Goal: Task Accomplishment & Management: Manage account settings

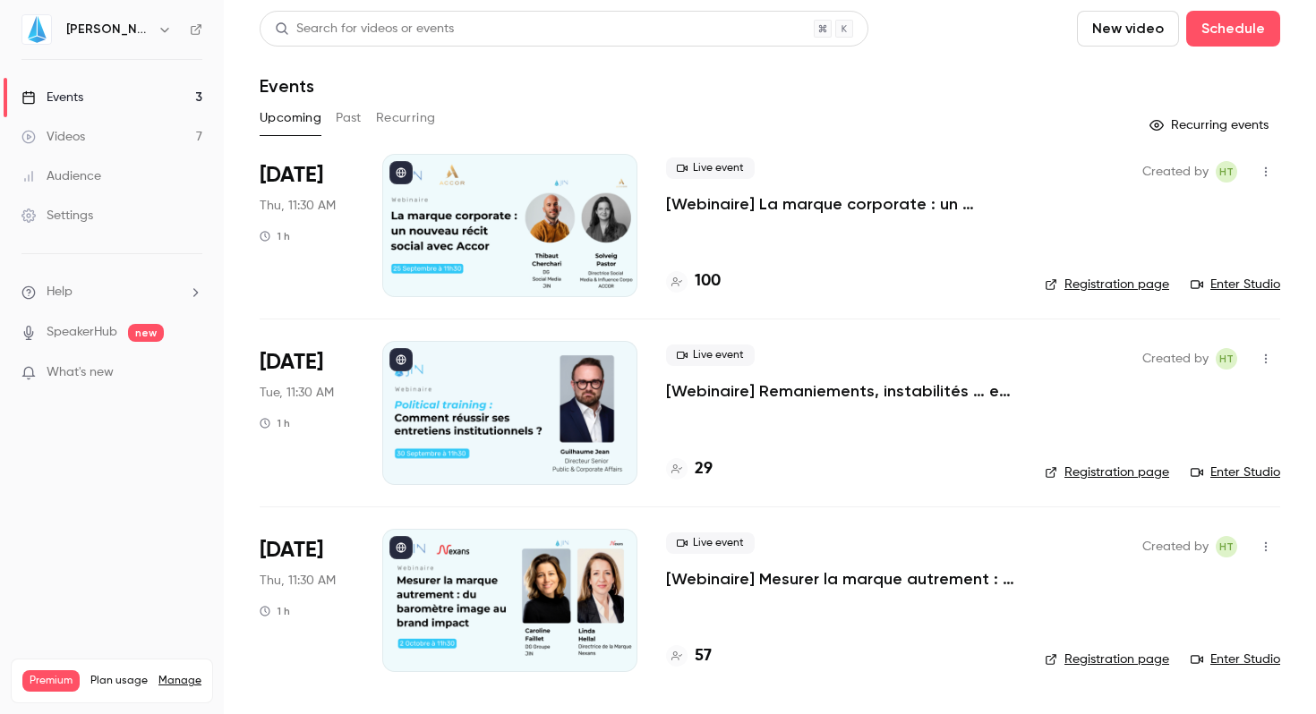
click at [915, 65] on header "Search for videos or events New video Schedule Events" at bounding box center [770, 54] width 1021 height 86
click at [1252, 38] on button "Schedule" at bounding box center [1233, 29] width 94 height 36
click at [1192, 74] on div "One time event" at bounding box center [1197, 78] width 136 height 18
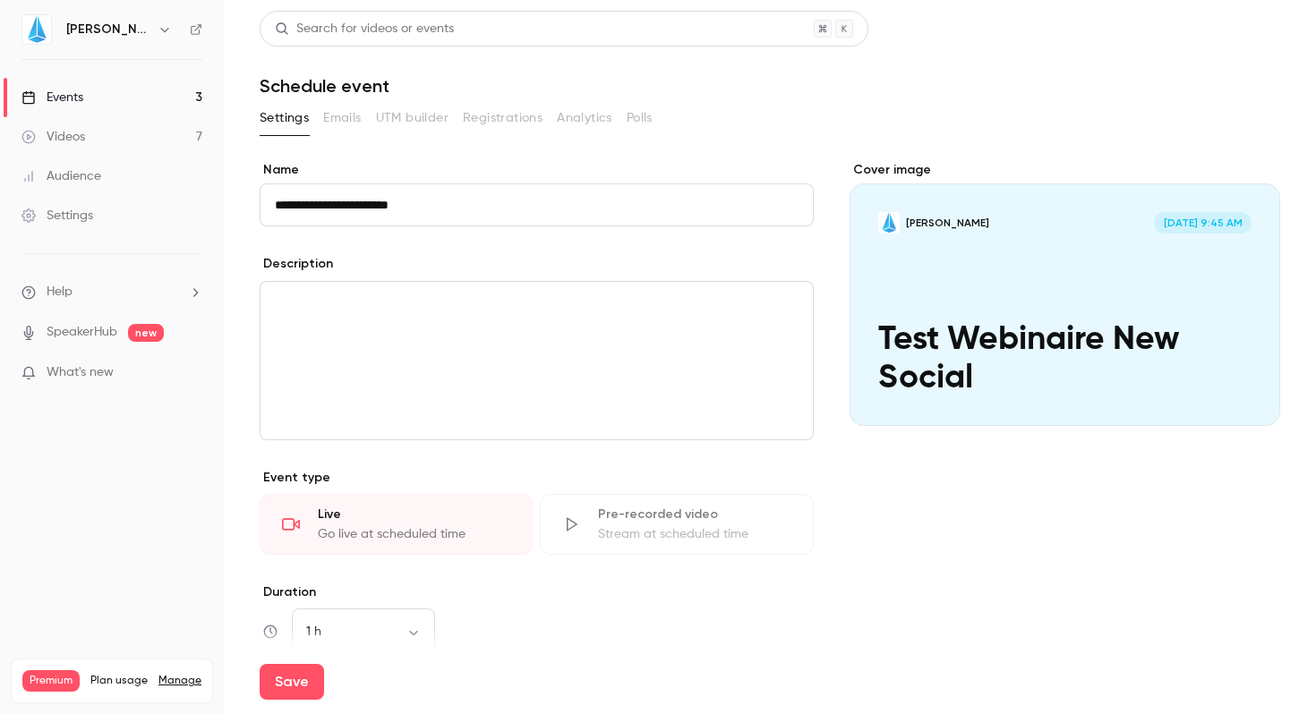
type input "**********"
click at [260, 664] on button "Save" at bounding box center [292, 682] width 64 height 36
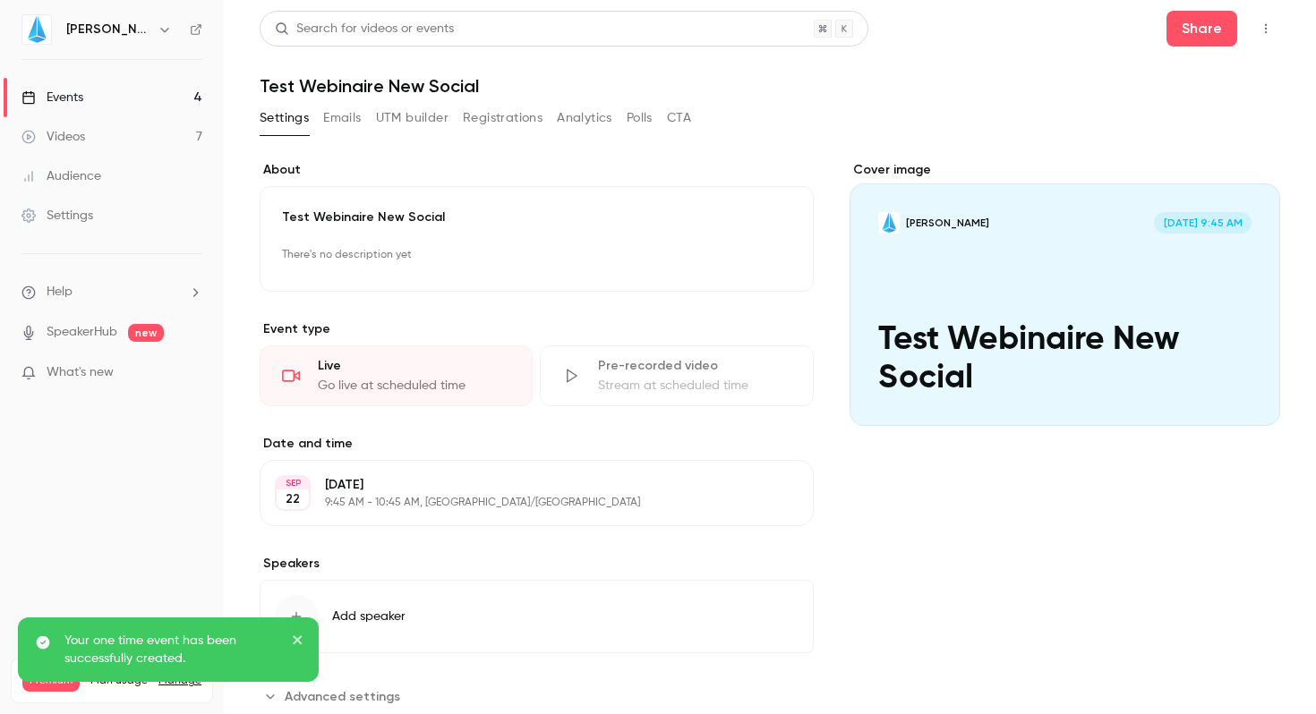
click at [407, 497] on p "9:45 AM - 10:45 AM, [GEOGRAPHIC_DATA]/[GEOGRAPHIC_DATA]" at bounding box center [522, 503] width 394 height 14
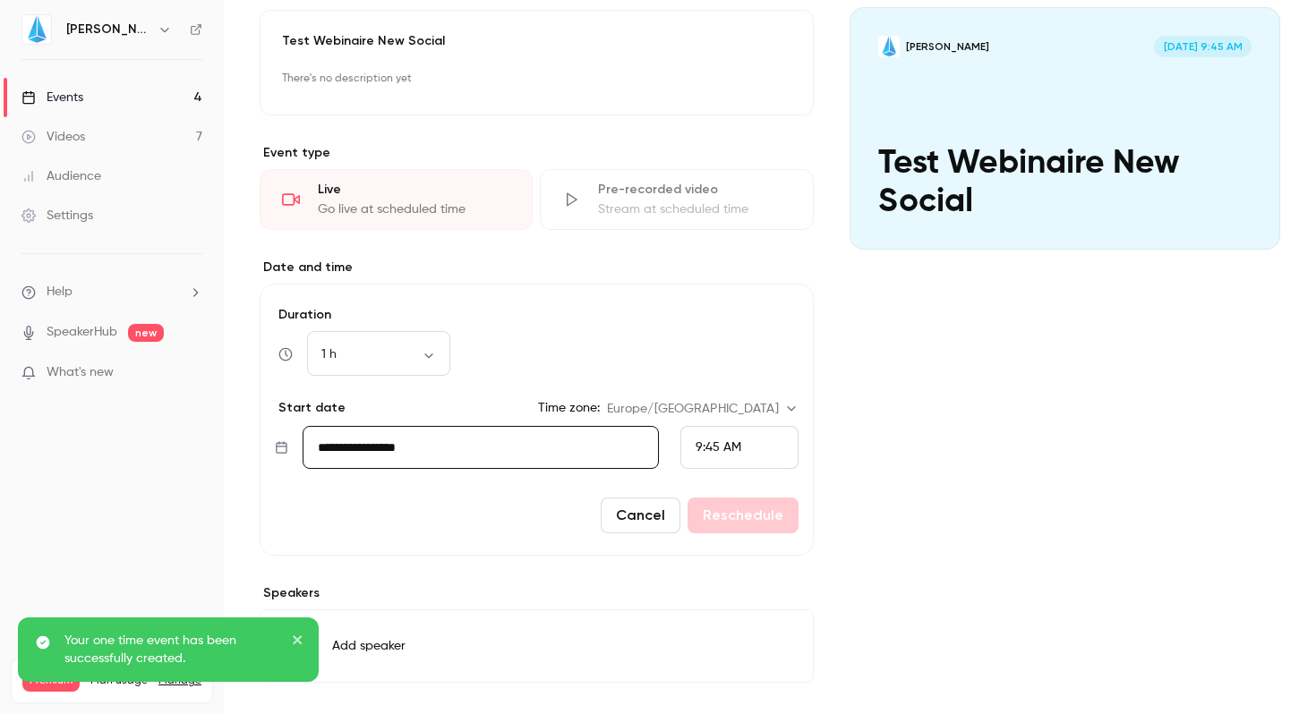
scroll to position [256, 0]
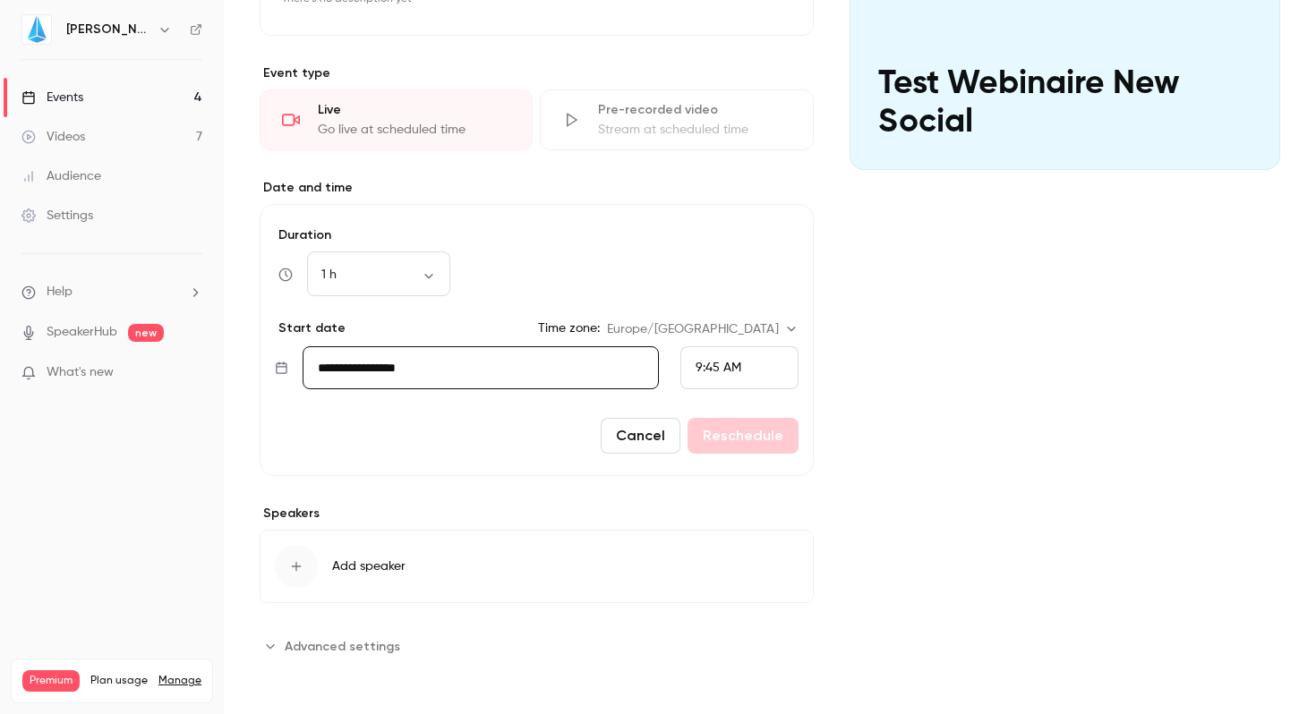
click at [738, 369] on div "9:45 AM" at bounding box center [739, 367] width 118 height 43
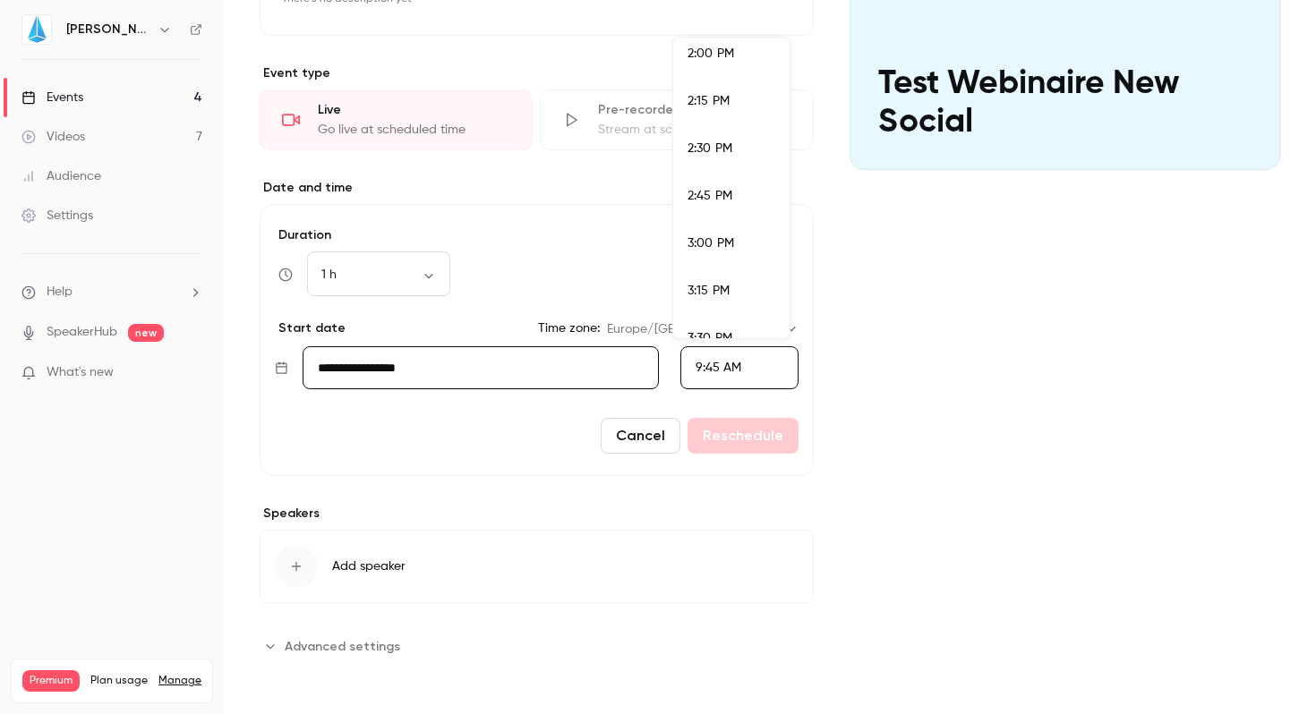
click at [724, 230] on li "3:00 PM" at bounding box center [731, 243] width 116 height 47
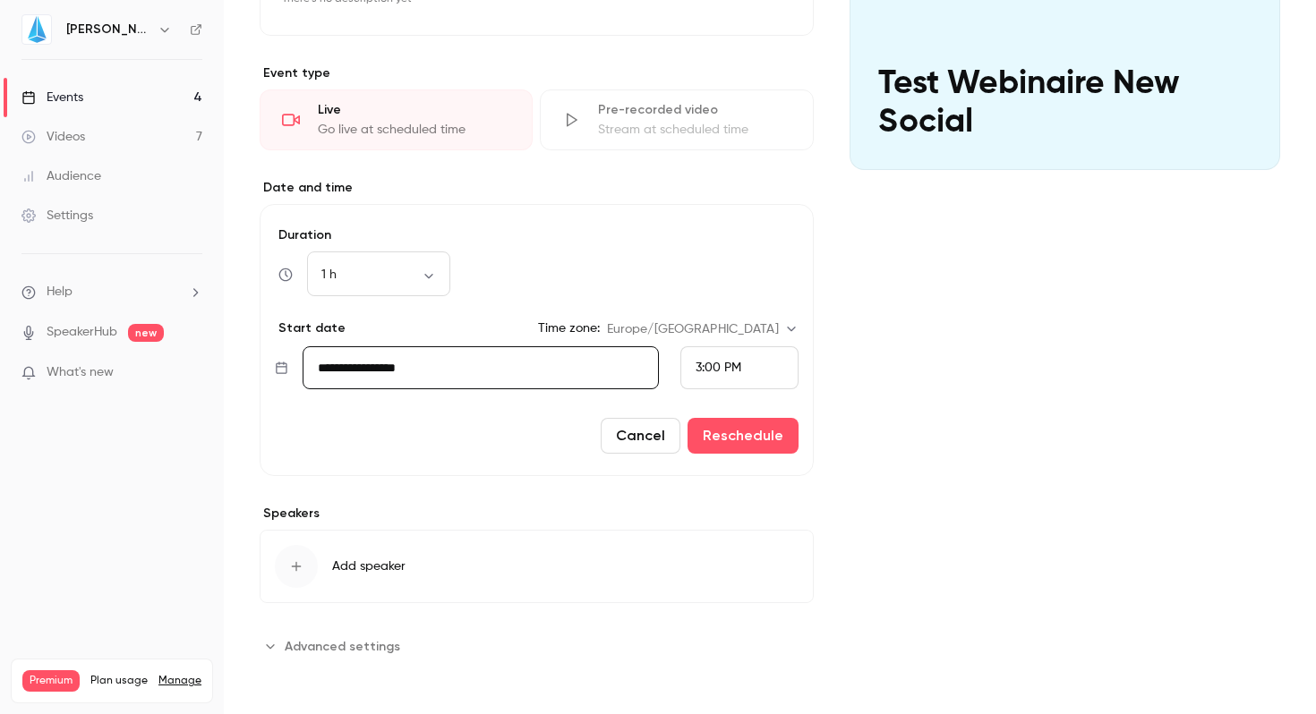
scroll to position [1724, 0]
click at [1028, 422] on div "Cover image [PERSON_NAME] [DATE] 9:45 AM Test Webinaire New Social" at bounding box center [1065, 283] width 431 height 756
click at [296, 566] on icon "button" at bounding box center [297, 567] width 10 height 10
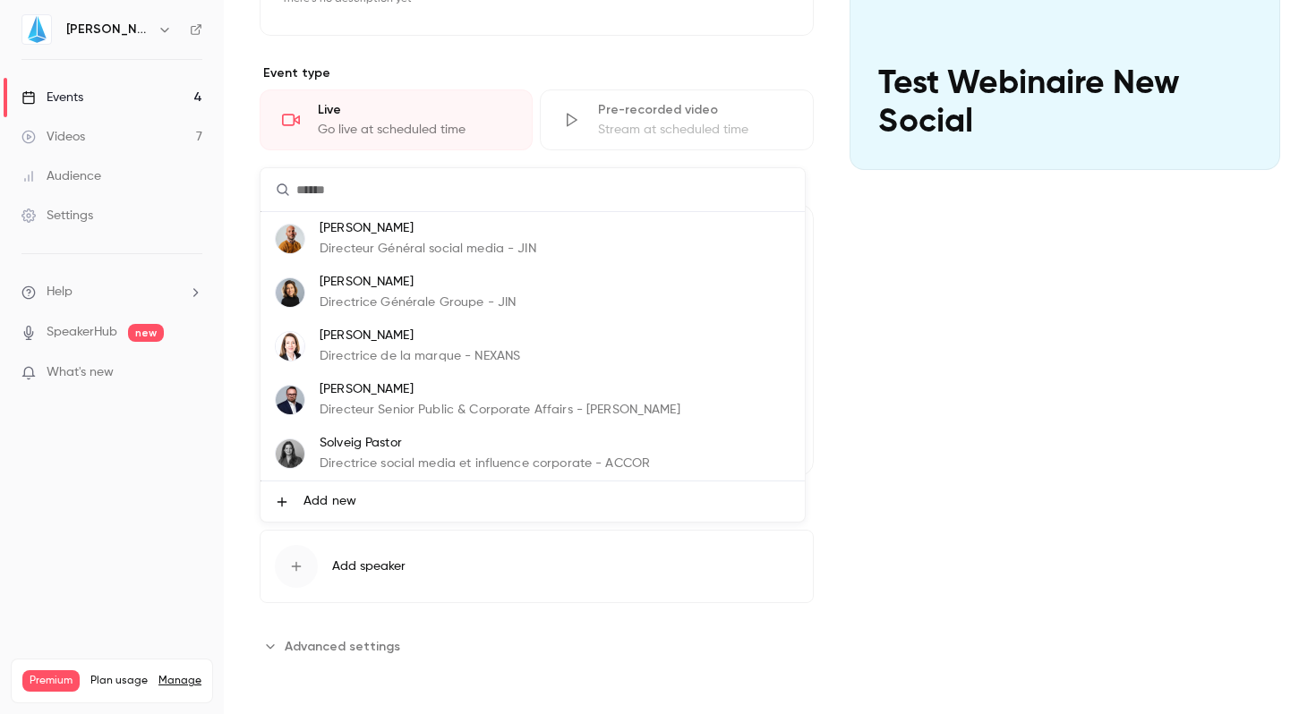
click at [438, 230] on p "[PERSON_NAME]" at bounding box center [428, 228] width 217 height 19
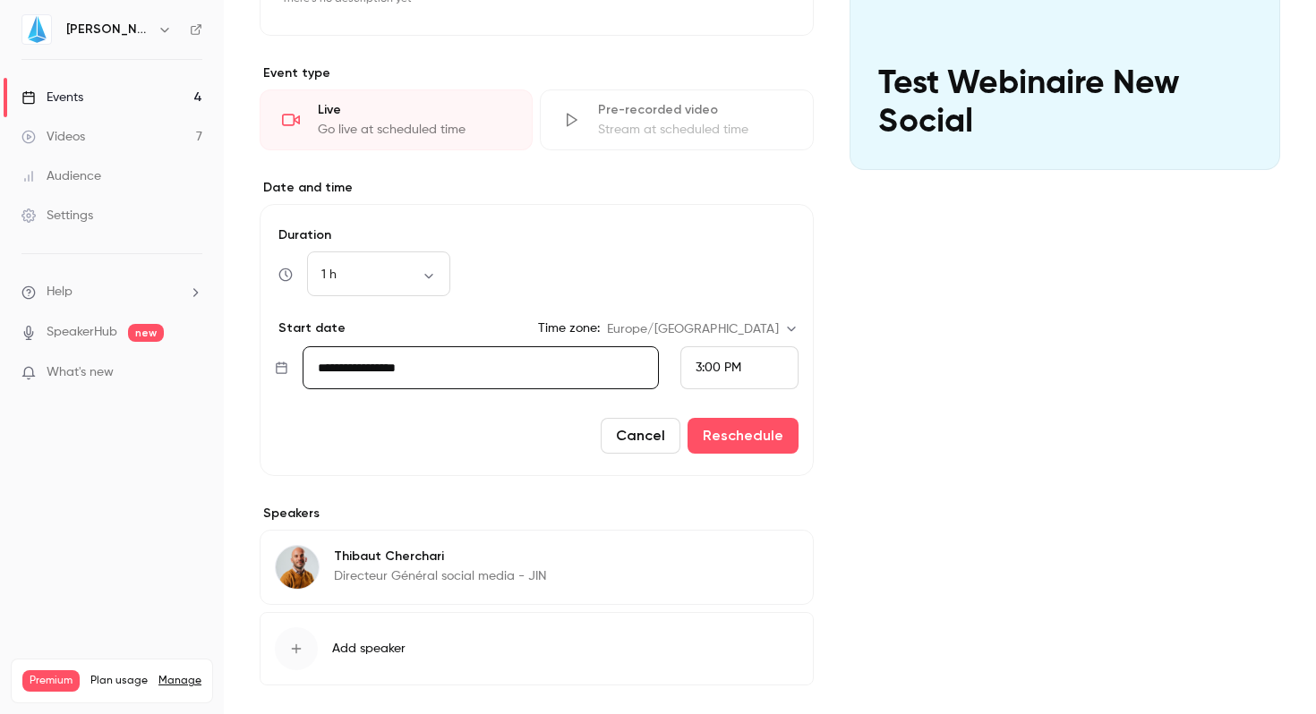
click at [305, 639] on div "button" at bounding box center [296, 649] width 43 height 43
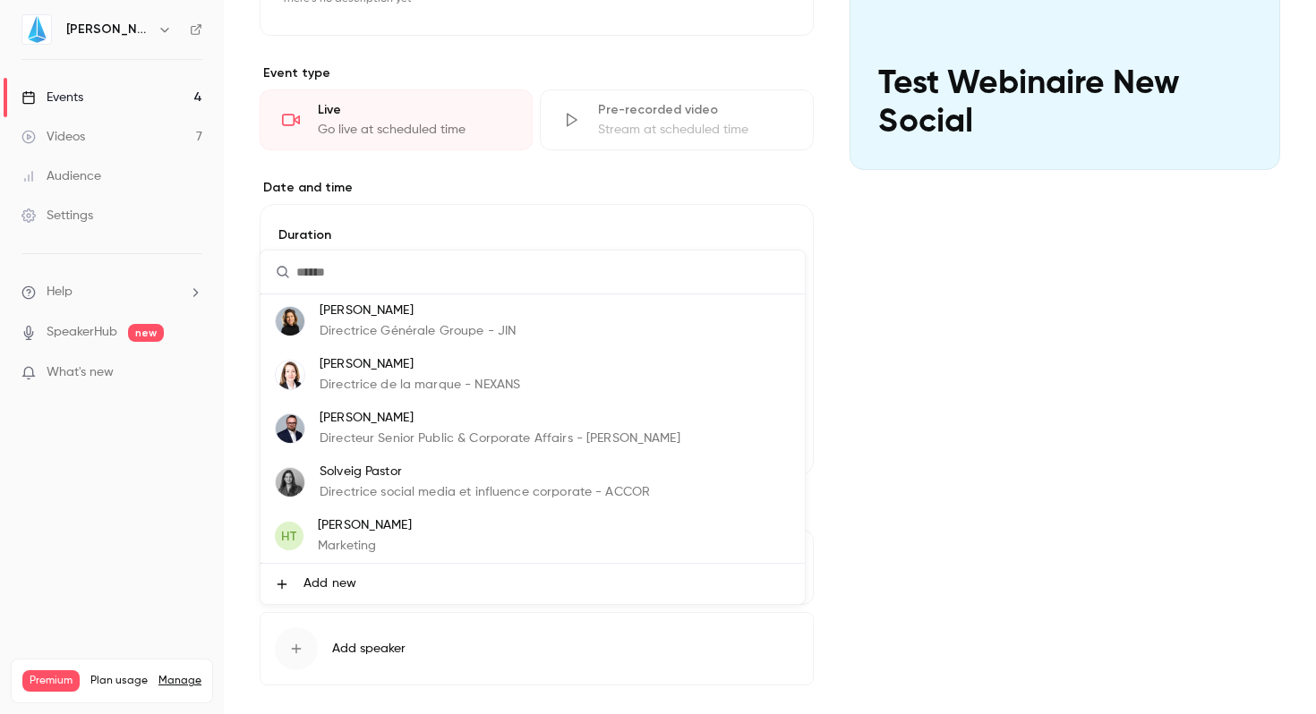
click at [362, 534] on p "[PERSON_NAME]" at bounding box center [365, 526] width 94 height 19
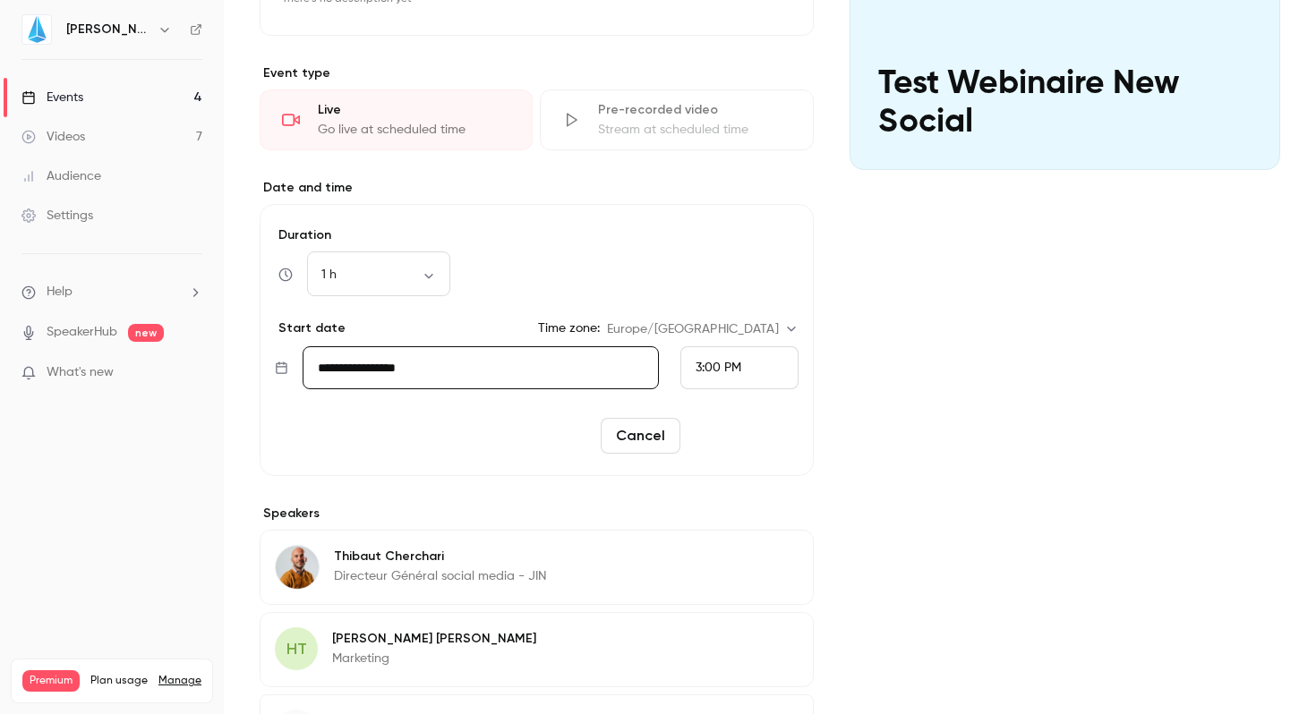
click at [714, 434] on button "Reschedule" at bounding box center [743, 436] width 111 height 36
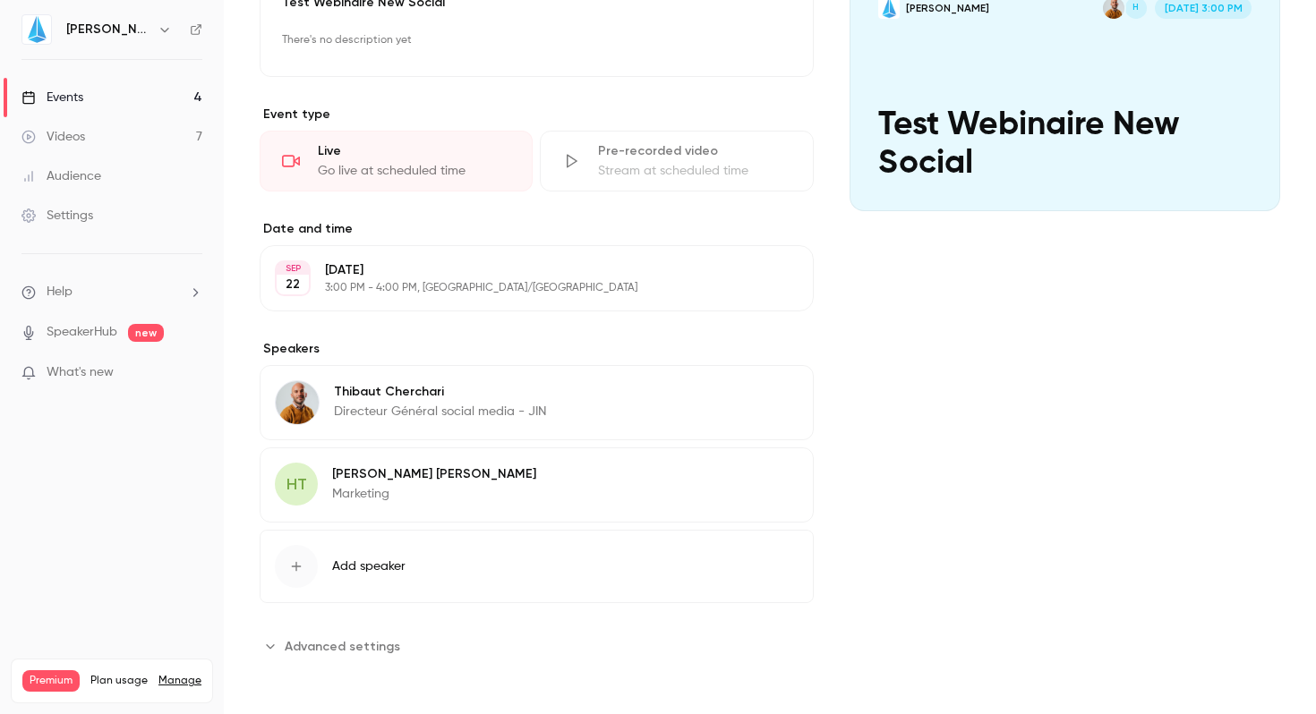
scroll to position [0, 0]
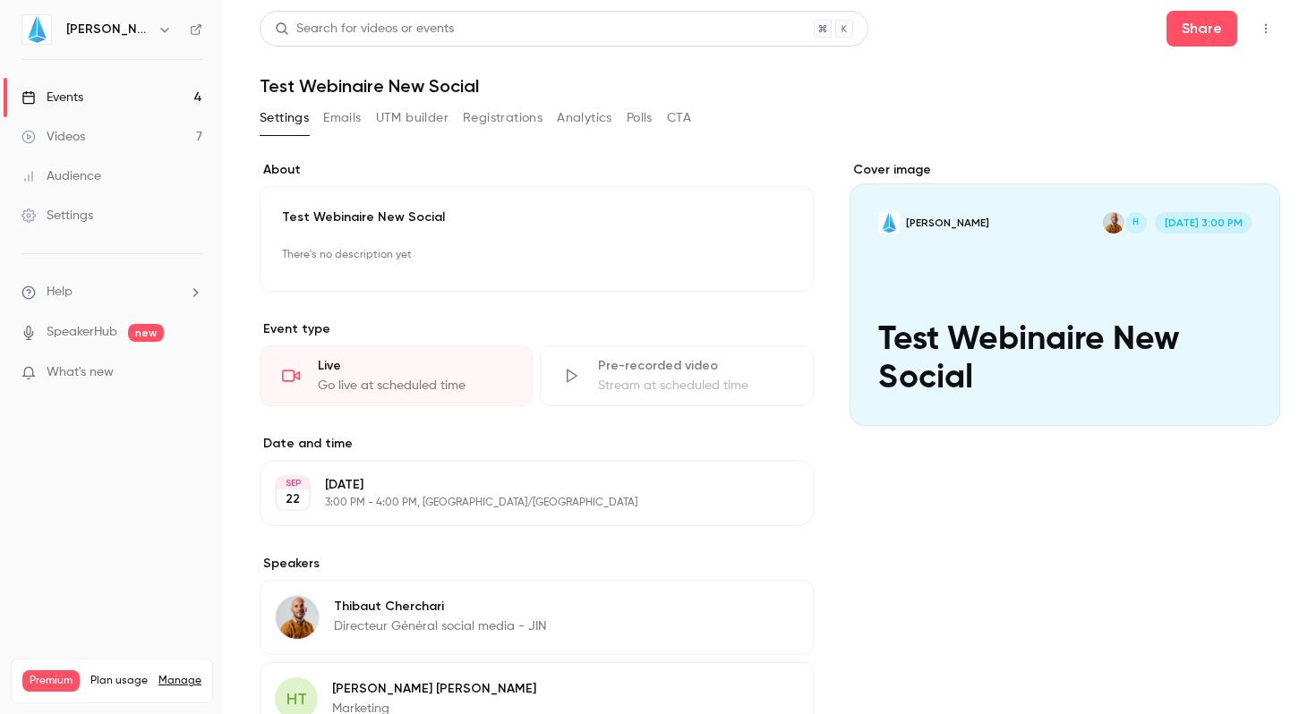
click at [54, 94] on div "Events" at bounding box center [52, 98] width 62 height 18
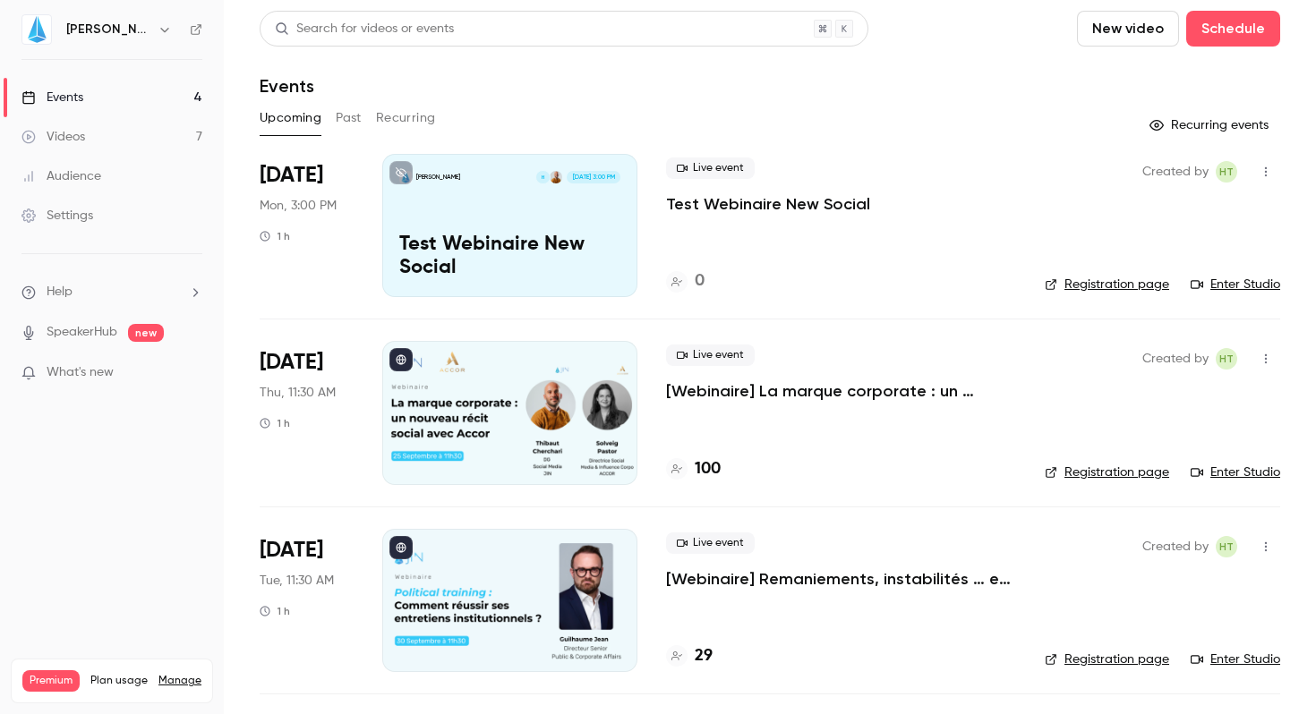
click at [1098, 282] on link "Registration page" at bounding box center [1107, 285] width 124 height 18
click at [817, 198] on p "Test Webinaire New Social" at bounding box center [768, 203] width 204 height 21
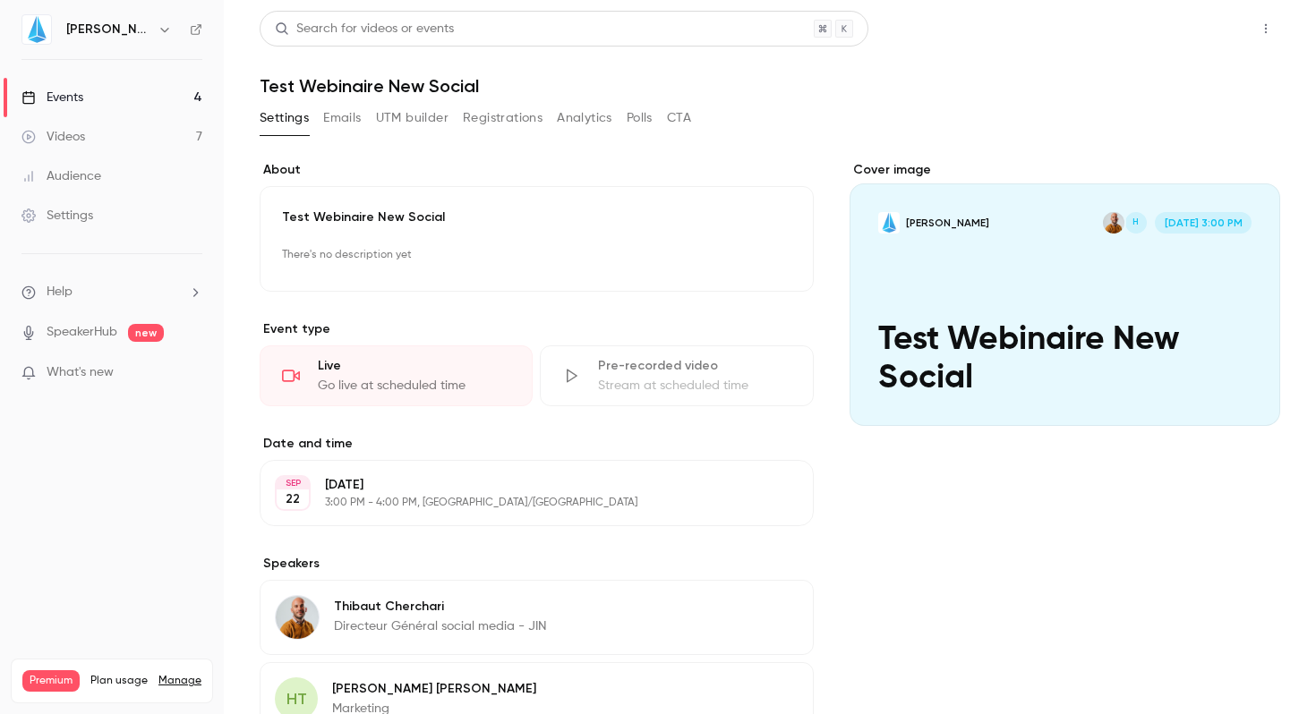
click at [1167, 26] on button "Share" at bounding box center [1202, 29] width 71 height 36
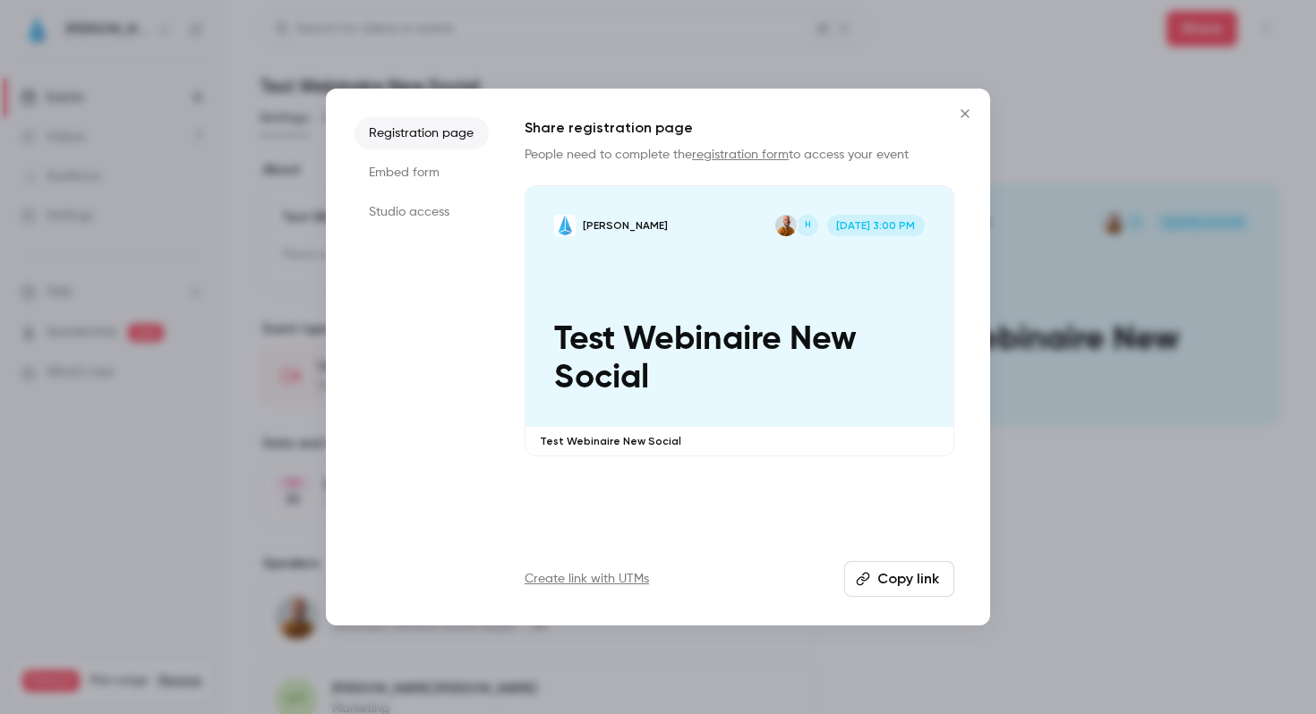
click at [894, 574] on button "Copy link" at bounding box center [899, 579] width 110 height 36
click at [980, 93] on div "Registration page Embed form Studio access Share registration page People need …" at bounding box center [658, 357] width 664 height 537
click at [965, 109] on icon "Close" at bounding box center [964, 114] width 21 height 14
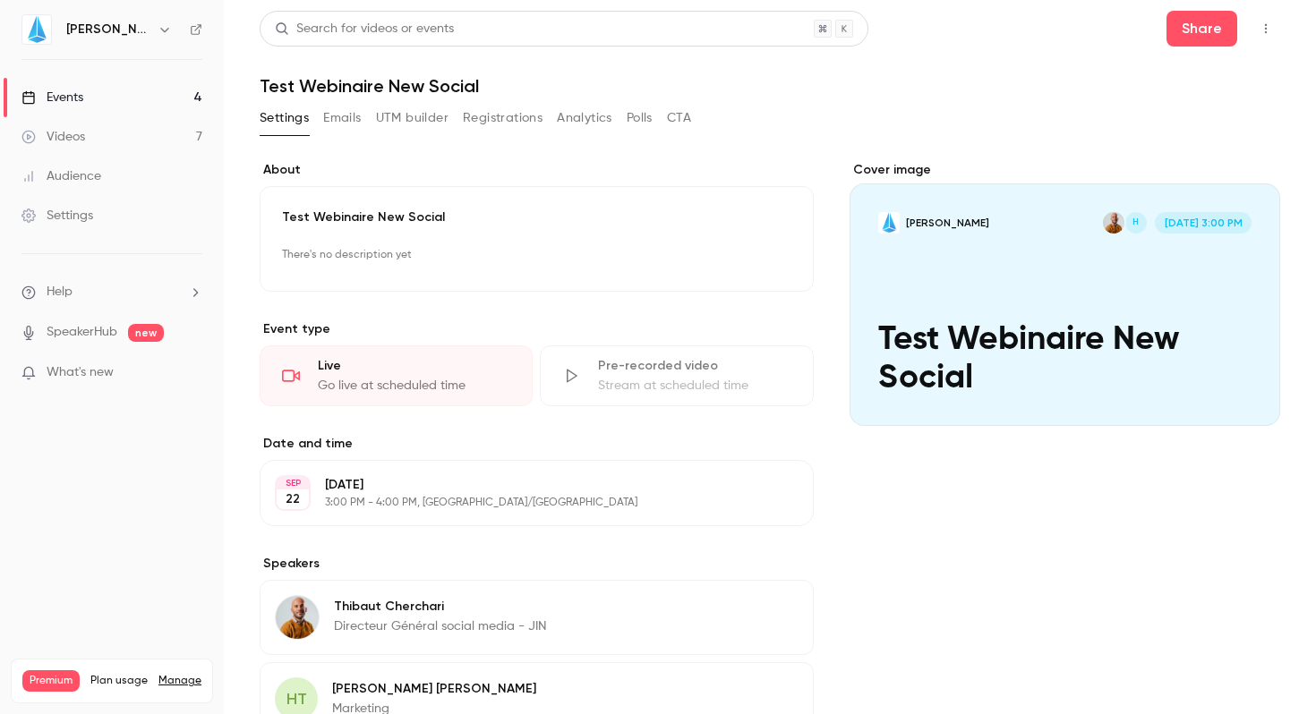
click at [124, 137] on link "Videos 7" at bounding box center [112, 136] width 224 height 39
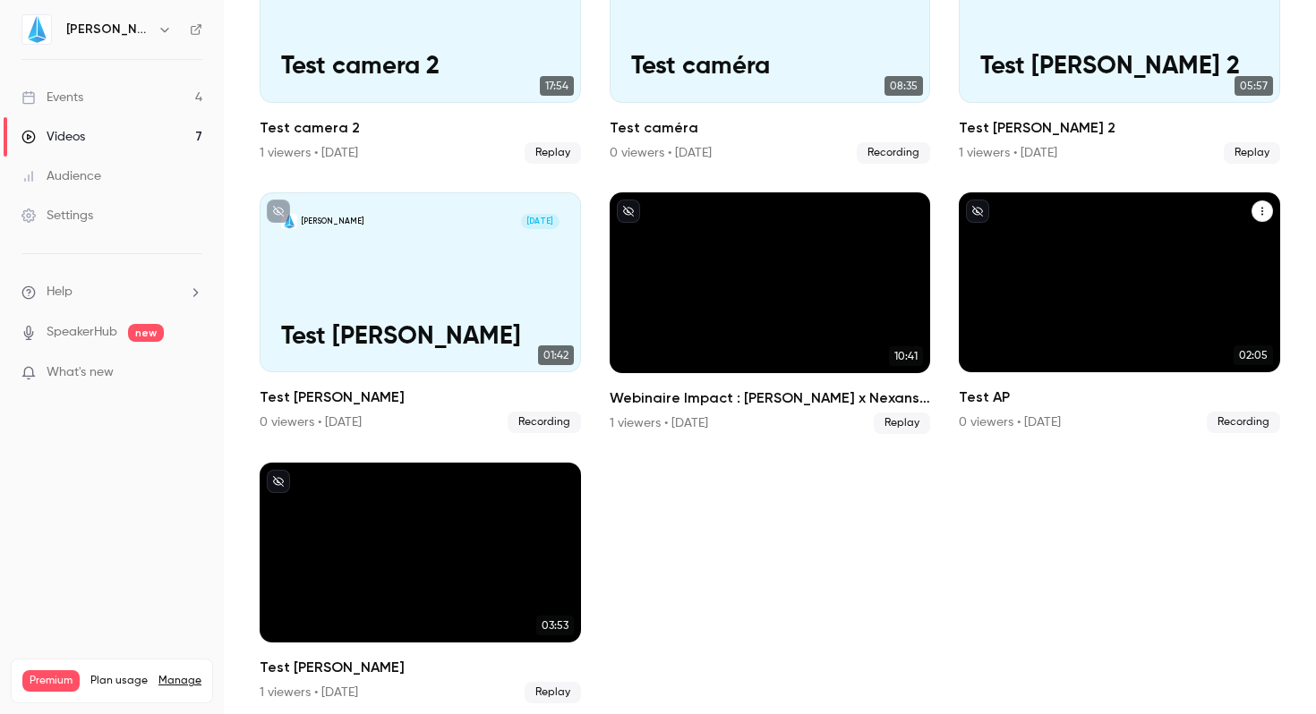
scroll to position [235, 0]
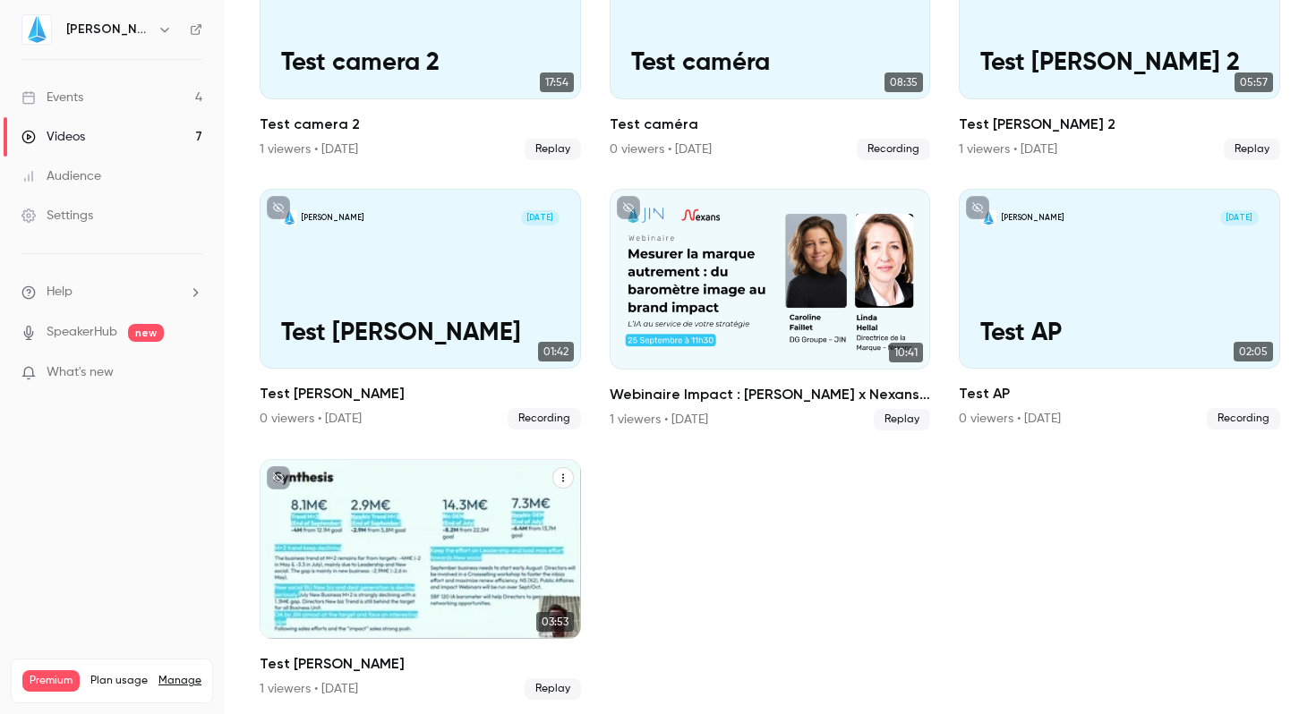
click at [560, 473] on icon "Test JIN" at bounding box center [563, 478] width 11 height 11
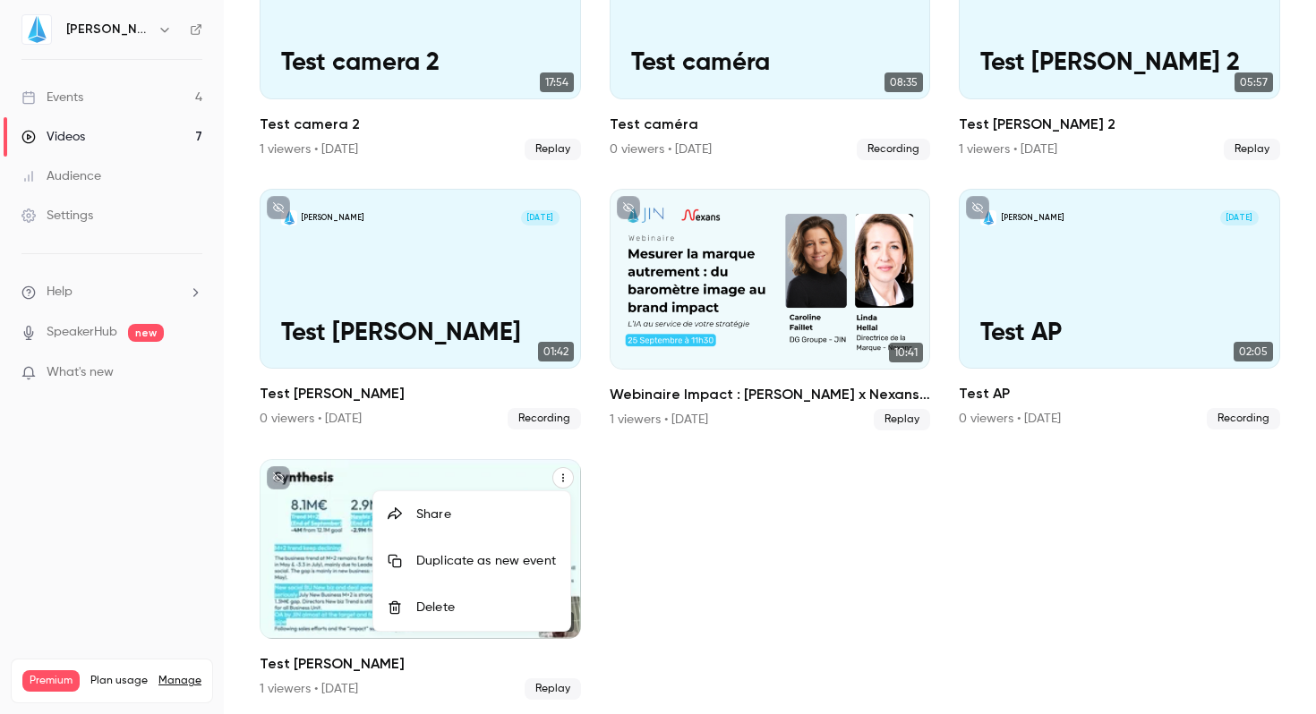
click at [791, 624] on div at bounding box center [658, 357] width 1316 height 714
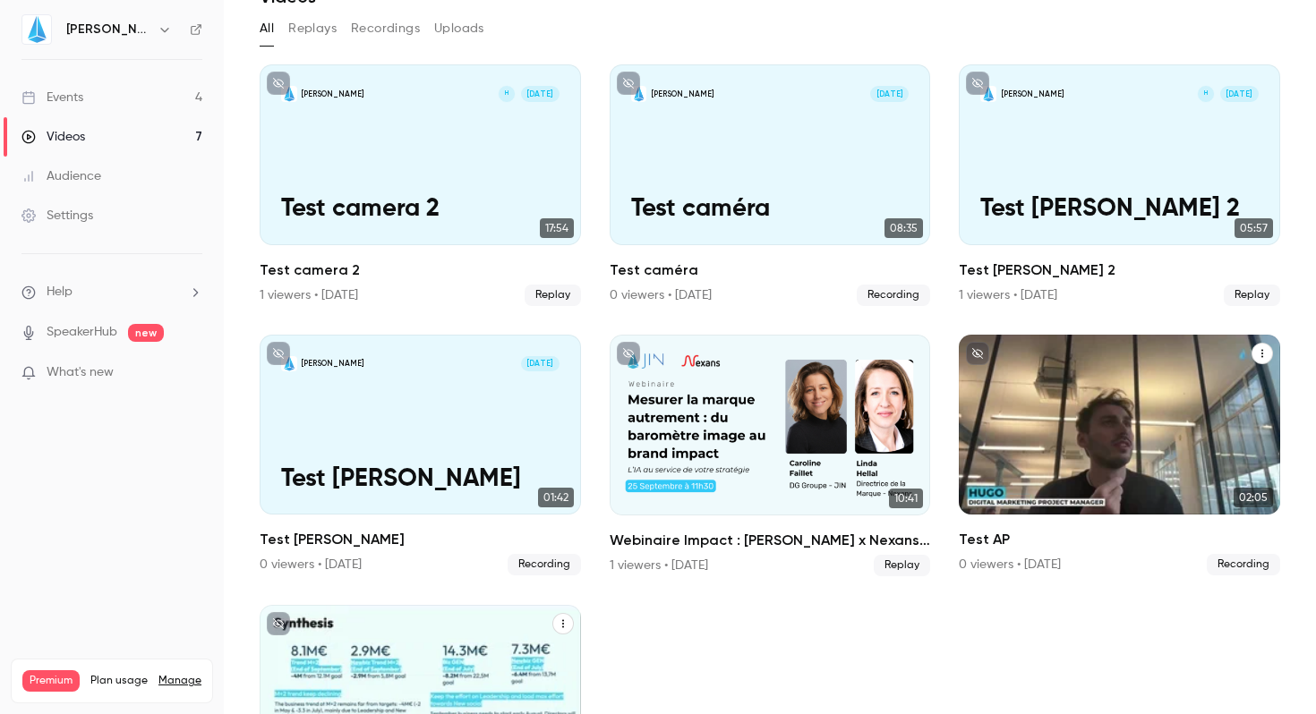
scroll to position [81, 0]
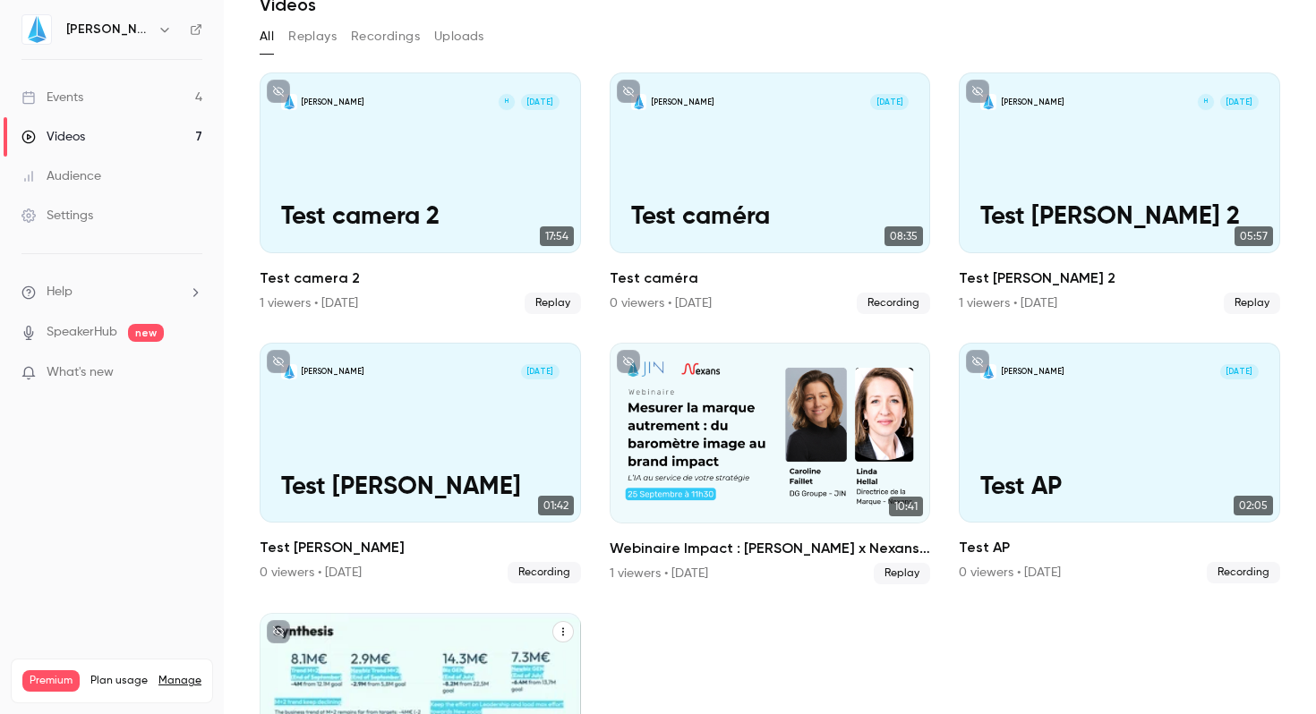
click at [78, 95] on div "Events" at bounding box center [52, 98] width 62 height 18
